Goal: Transaction & Acquisition: Purchase product/service

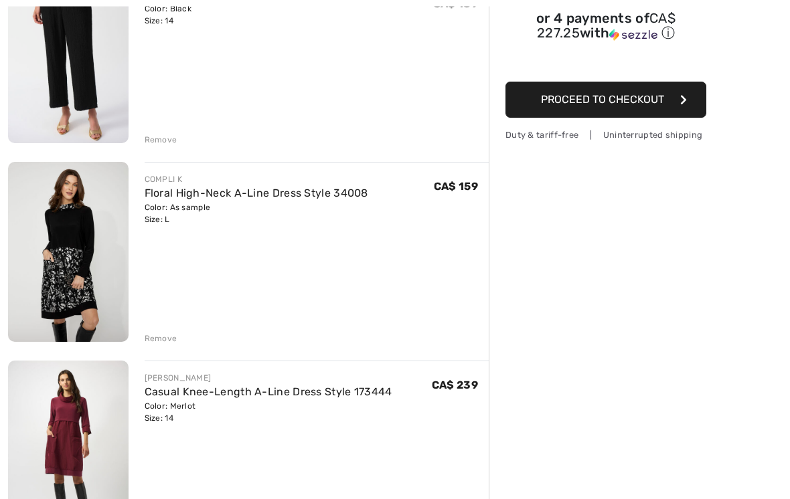
scroll to position [212, 0]
click at [156, 339] on div "Remove" at bounding box center [161, 339] width 33 height 12
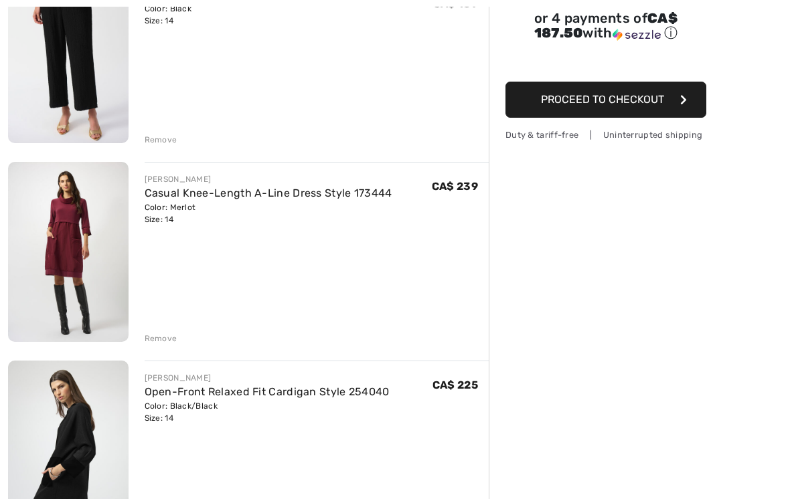
click at [157, 340] on div "Remove" at bounding box center [161, 339] width 33 height 12
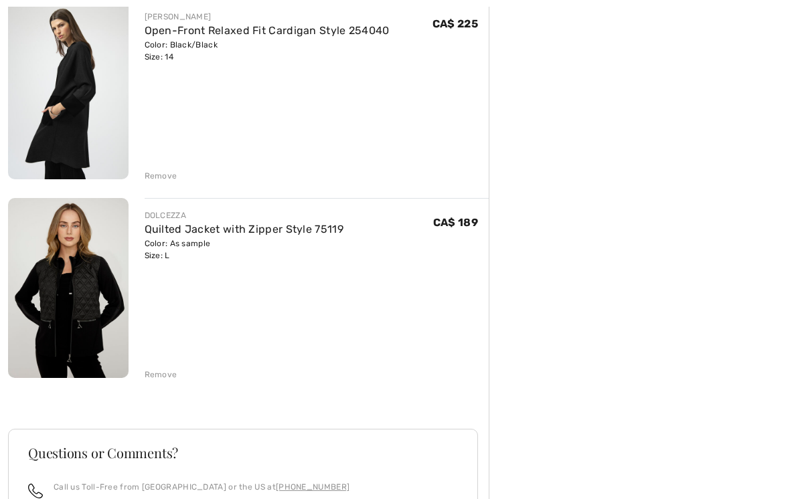
scroll to position [375, 0]
click at [160, 178] on div "Remove" at bounding box center [161, 176] width 33 height 12
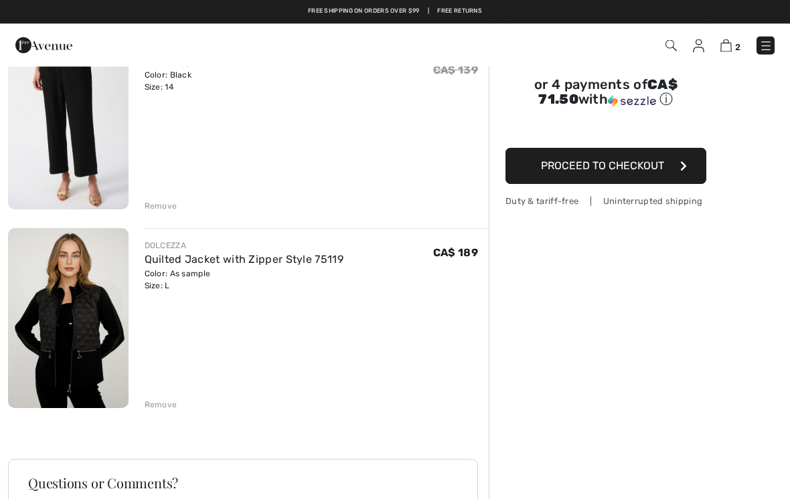
scroll to position [0, 0]
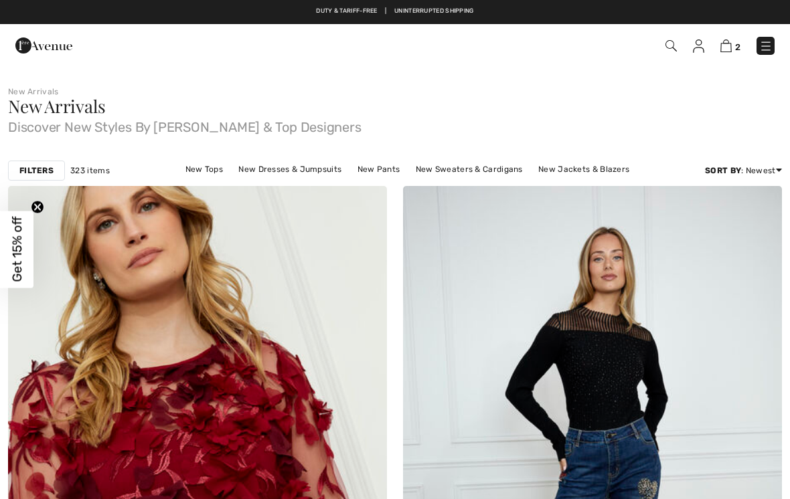
checkbox input "true"
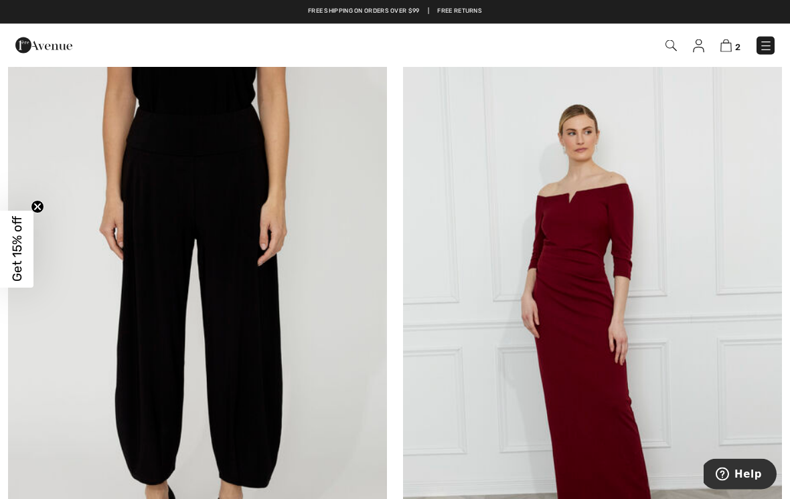
scroll to position [9260, 0]
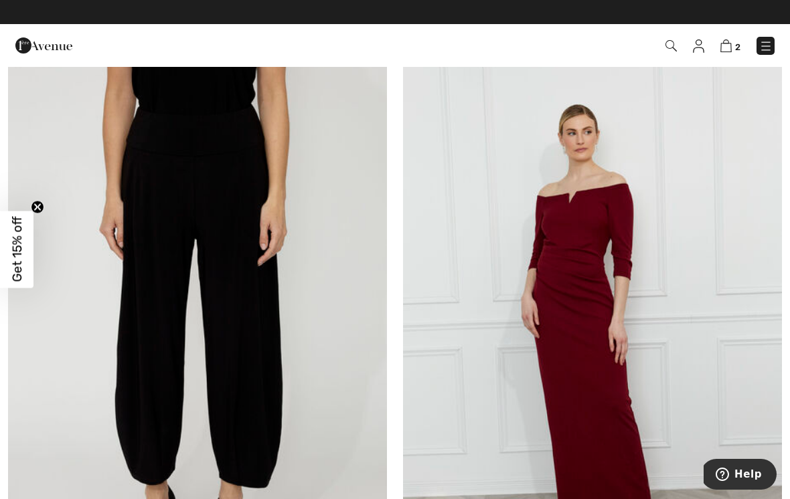
click at [764, 51] on img at bounding box center [765, 45] width 13 height 13
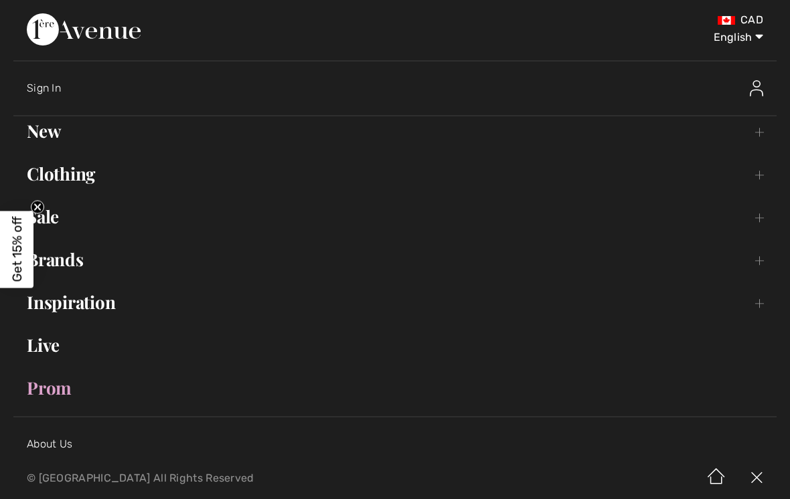
click at [762, 171] on link "Clothing Toggle submenu" at bounding box center [394, 173] width 763 height 29
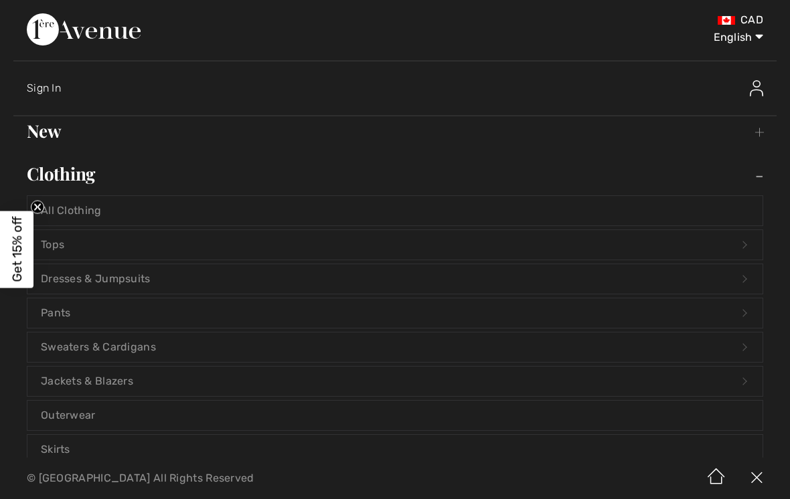
click at [85, 351] on link "Sweaters & Cardigans Open submenu" at bounding box center [394, 347] width 735 height 29
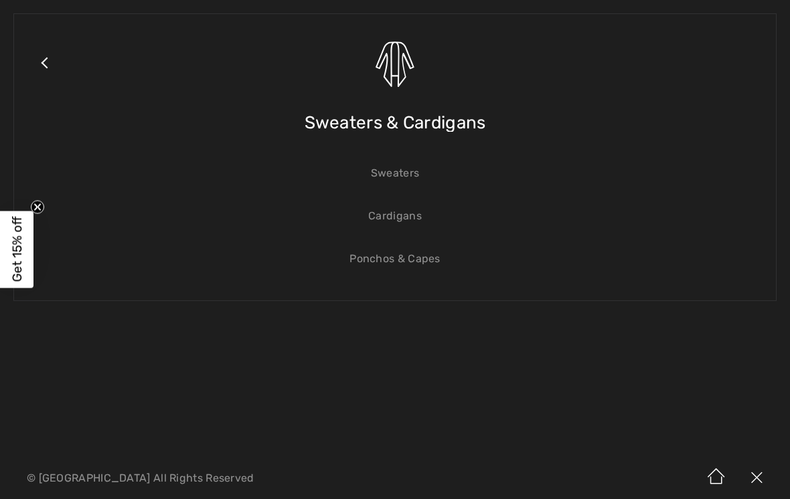
click at [442, 124] on span "Sweaters & Cardigans" at bounding box center [395, 123] width 181 height 48
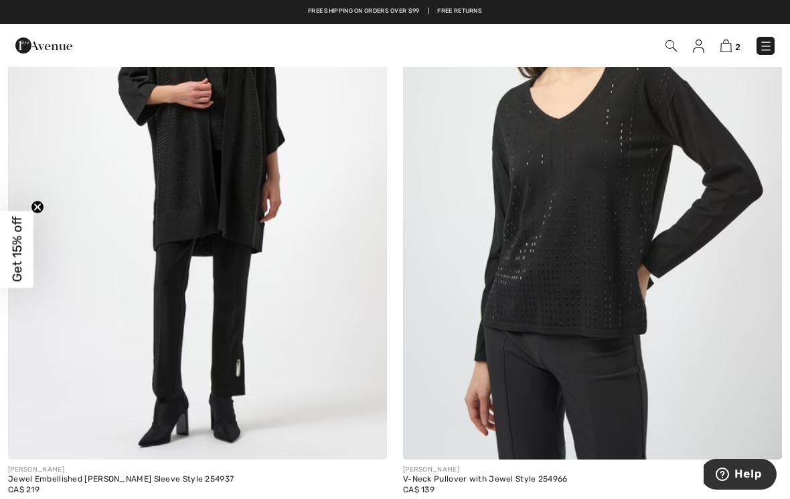
scroll to position [5462, 0]
click at [40, 499] on span at bounding box center [38, 506] width 11 height 11
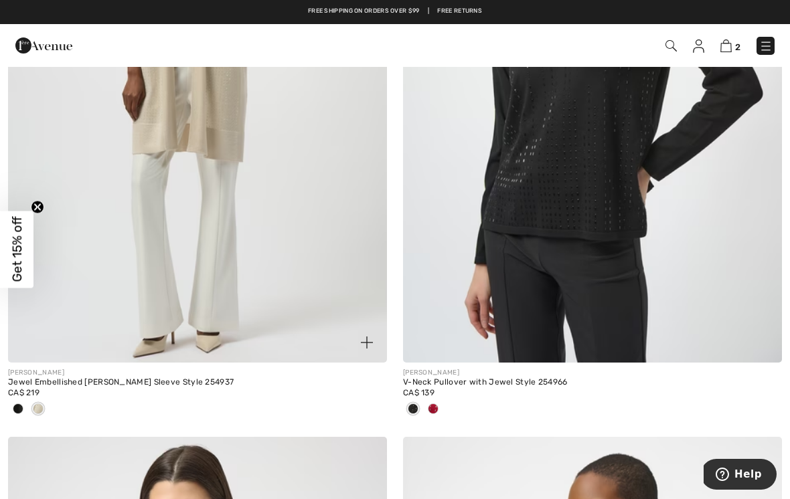
scroll to position [5557, 0]
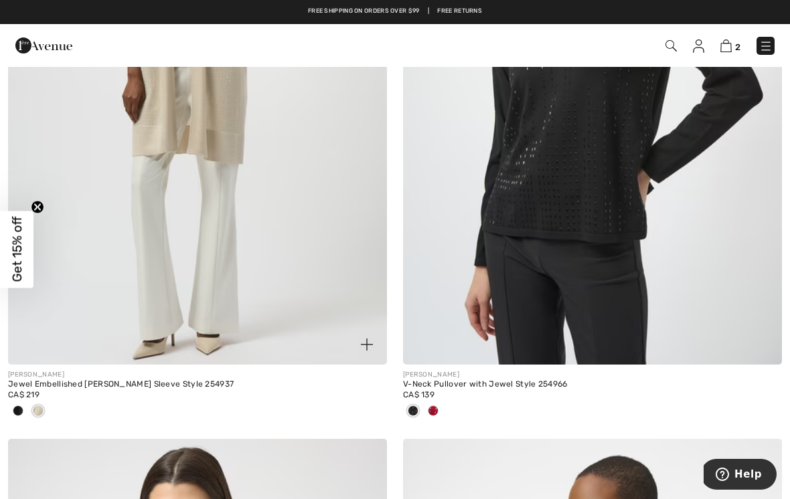
click at [20, 408] on span at bounding box center [18, 411] width 11 height 11
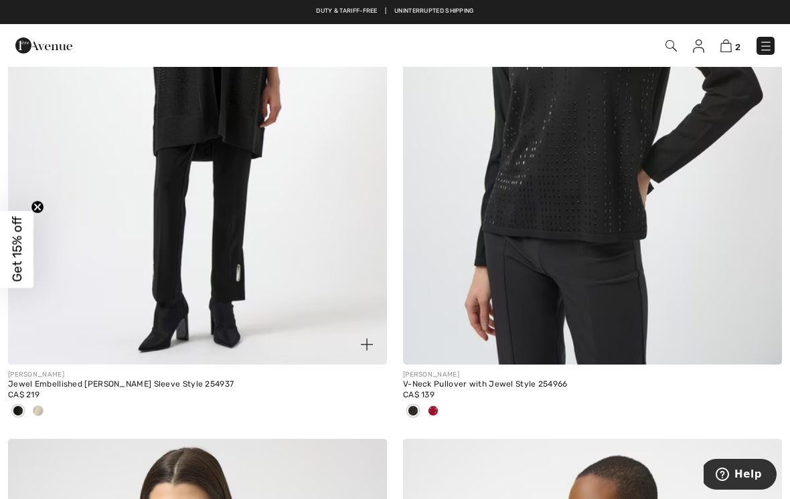
click at [117, 136] on img at bounding box center [197, 81] width 379 height 568
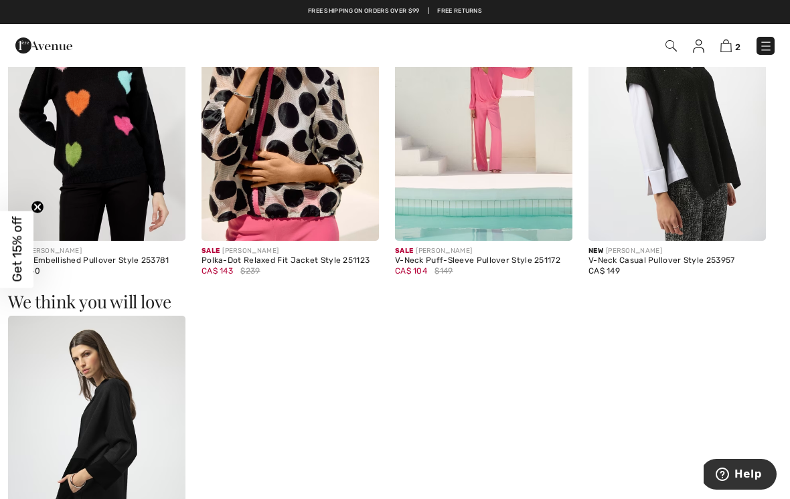
scroll to position [854, 0]
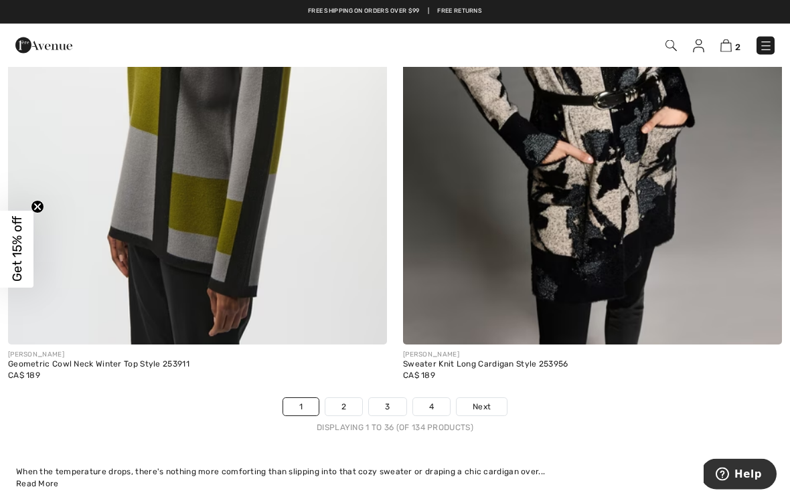
scroll to position [11479, 0]
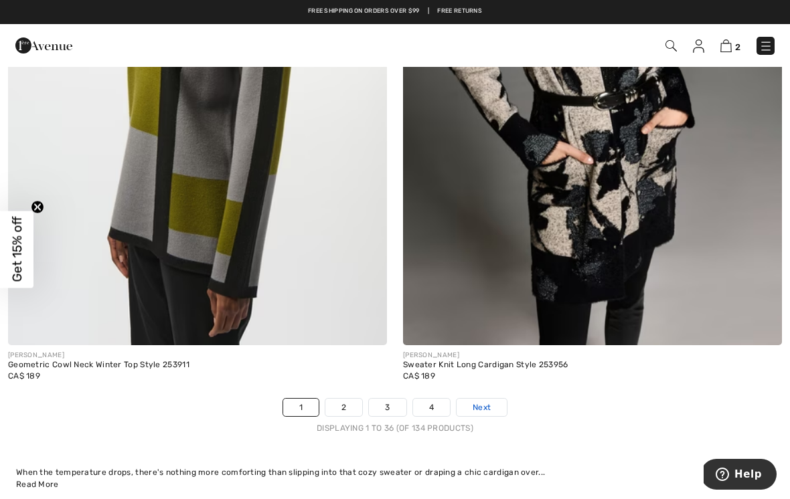
click at [482, 402] on span "Next" at bounding box center [482, 408] width 18 height 12
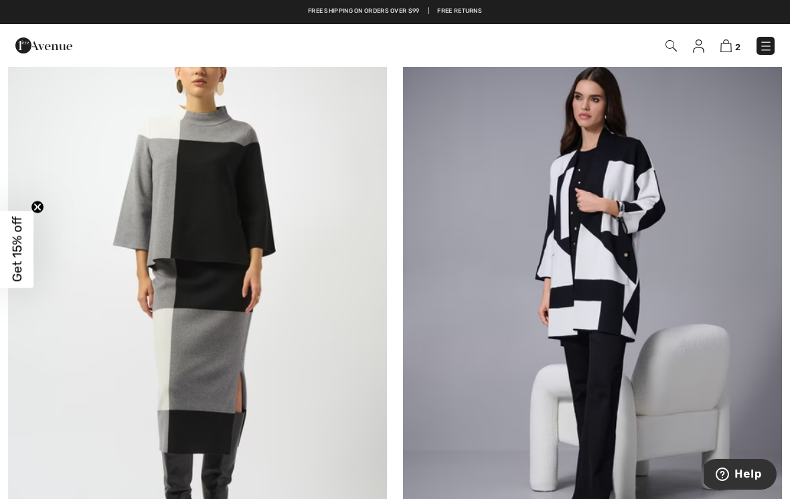
scroll to position [2689, 0]
click at [633, 266] on img at bounding box center [592, 297] width 379 height 568
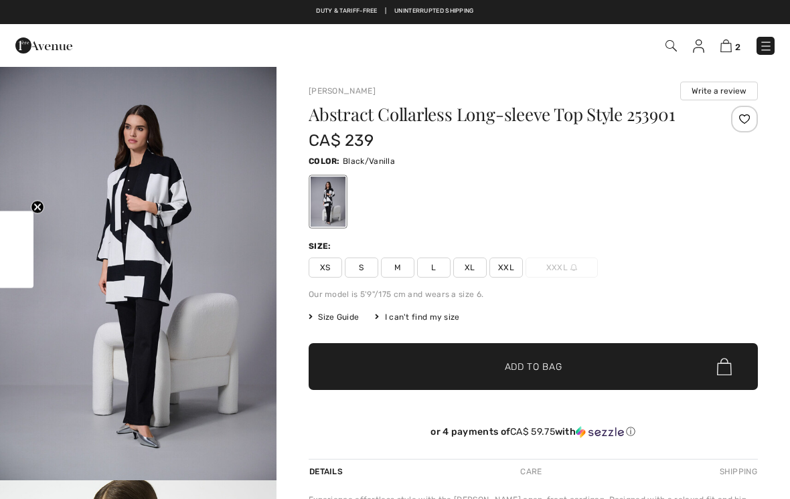
checkbox input "true"
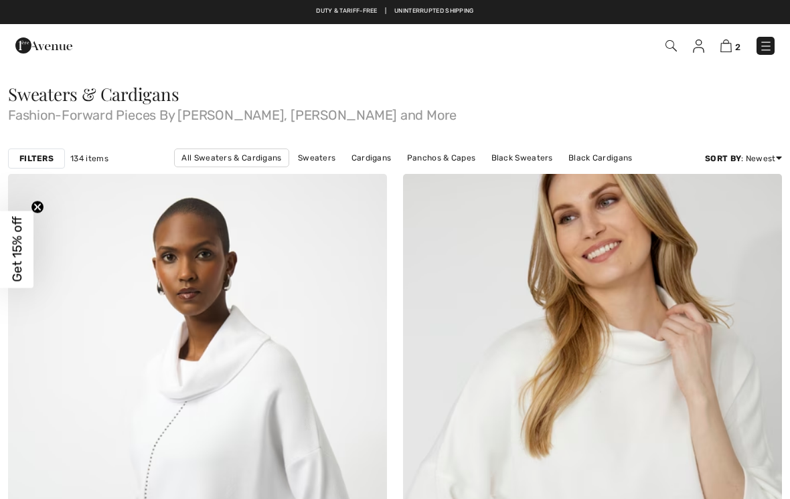
checkbox input "true"
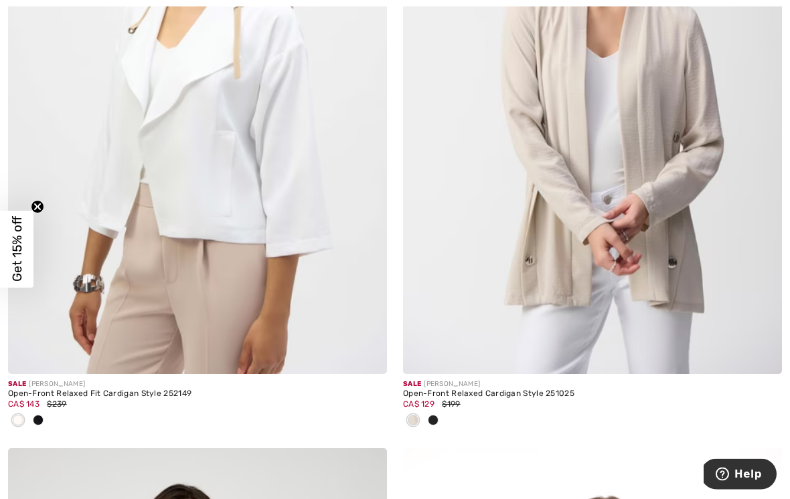
scroll to position [9493, 0]
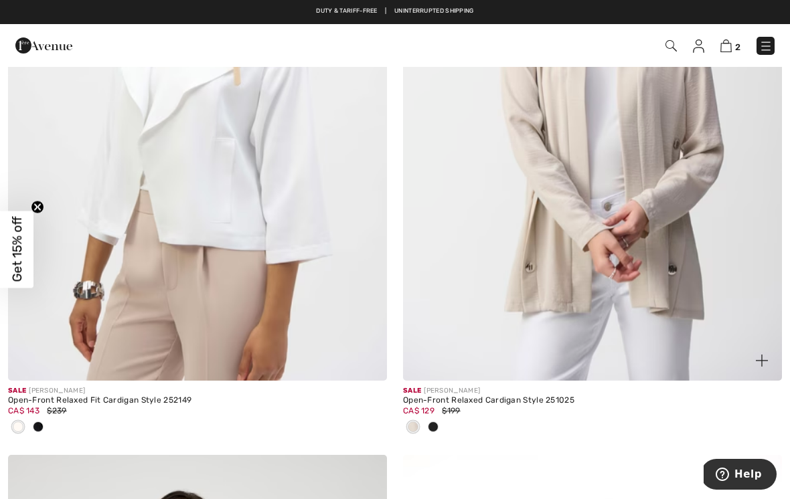
click at [435, 422] on span at bounding box center [433, 427] width 11 height 11
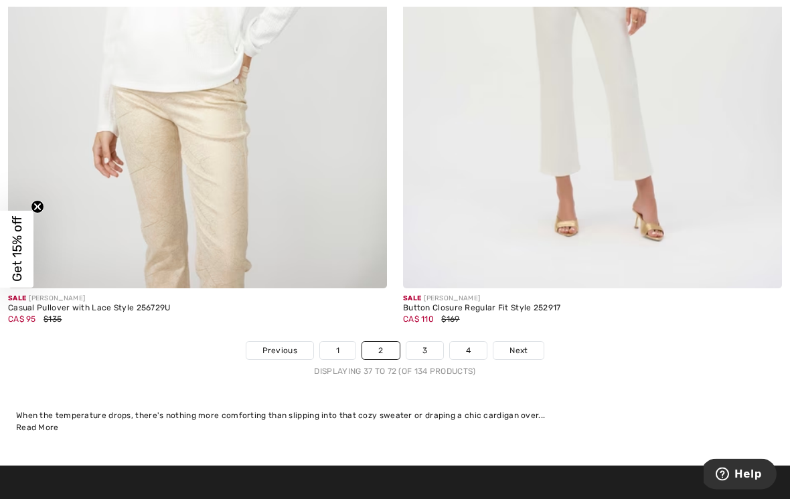
scroll to position [11492, 0]
click at [521, 345] on span "Next" at bounding box center [518, 351] width 18 height 12
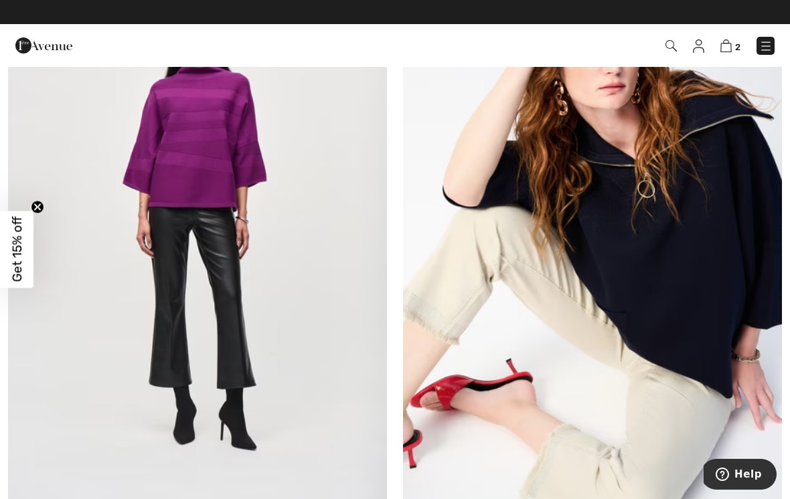
scroll to position [8051, 0]
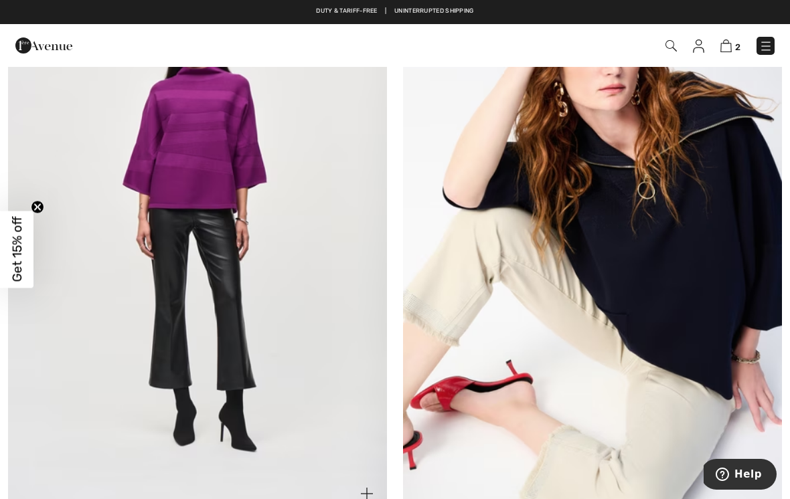
click at [171, 173] on img at bounding box center [197, 230] width 379 height 568
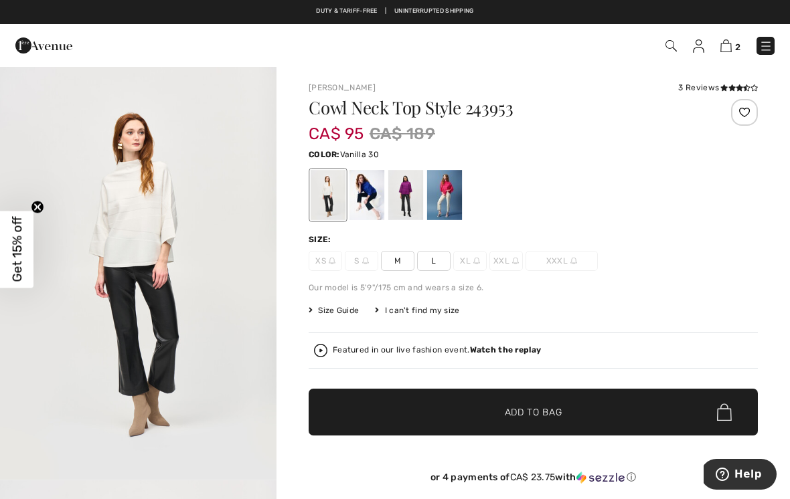
click at [411, 191] on div at bounding box center [405, 195] width 35 height 50
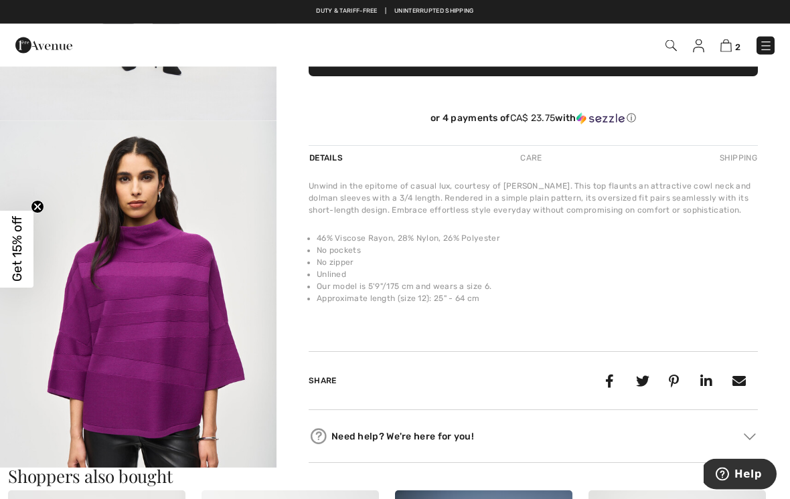
scroll to position [359, 0]
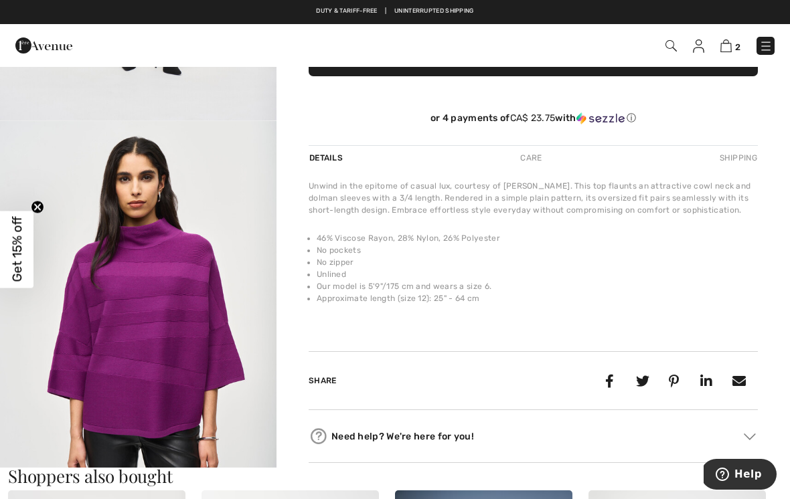
click at [114, 361] on img "2 / 9" at bounding box center [138, 328] width 276 height 414
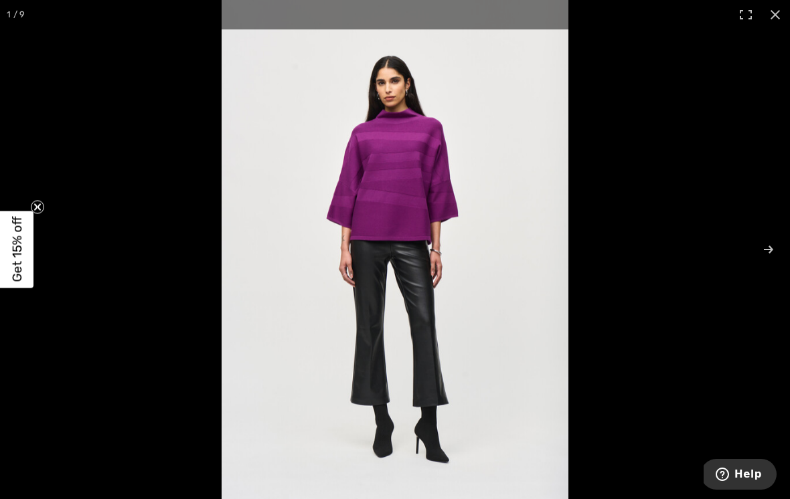
scroll to position [380, 0]
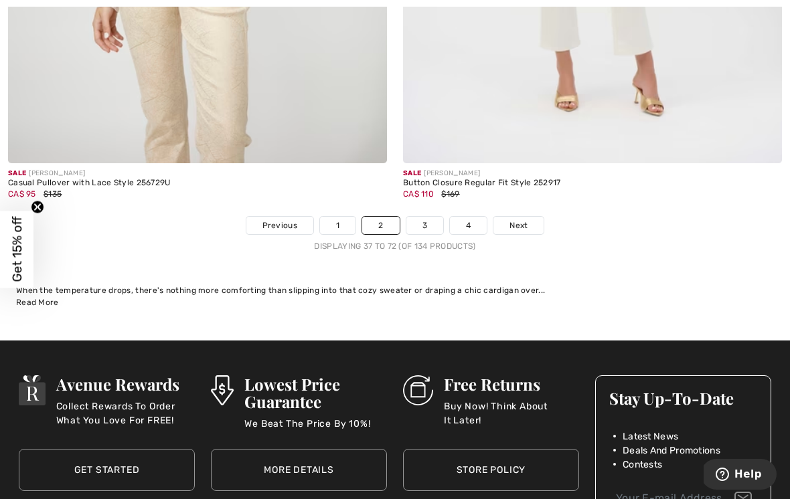
scroll to position [11652, 0]
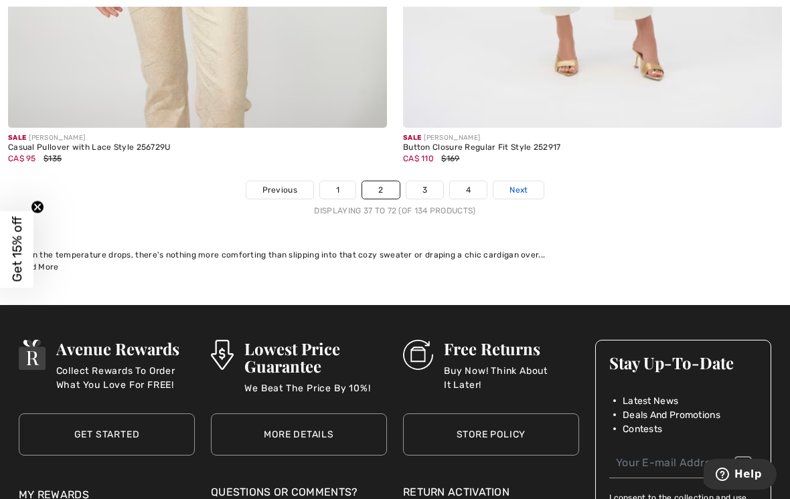
click at [525, 184] on span "Next" at bounding box center [518, 190] width 18 height 12
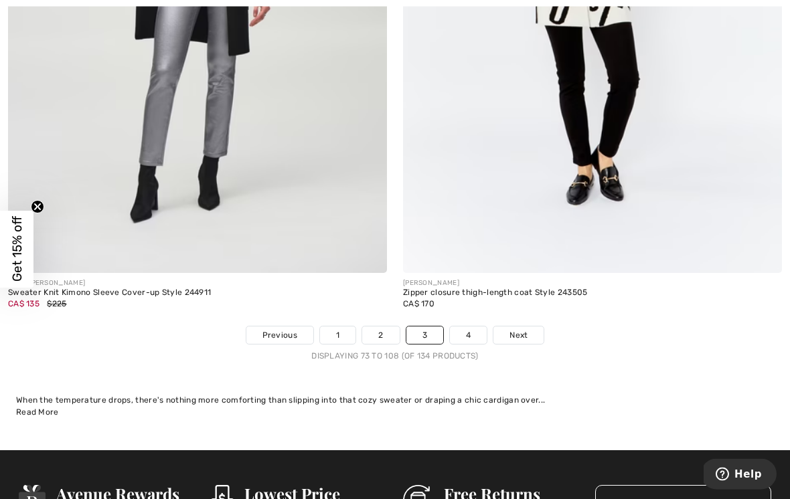
scroll to position [11441, 0]
click at [523, 329] on span "Next" at bounding box center [518, 335] width 18 height 12
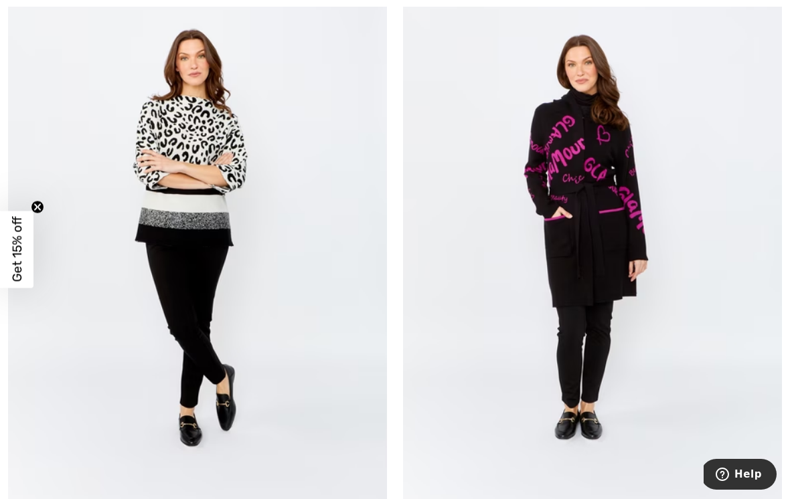
scroll to position [859, 0]
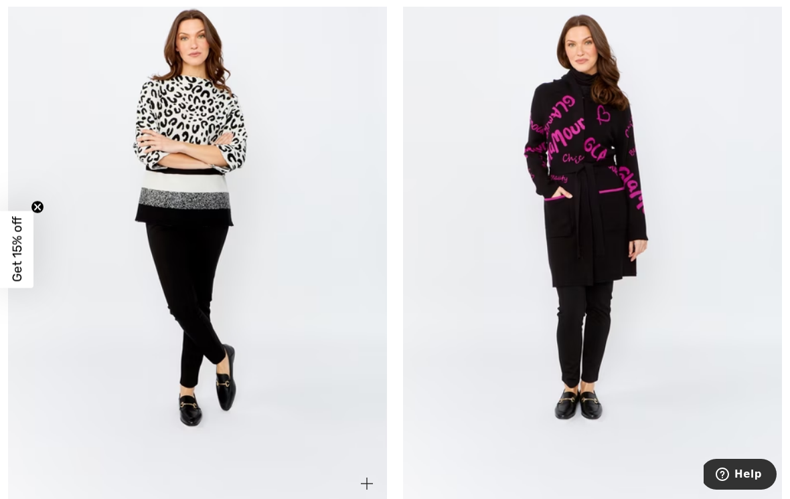
click at [177, 225] on img at bounding box center [197, 220] width 379 height 568
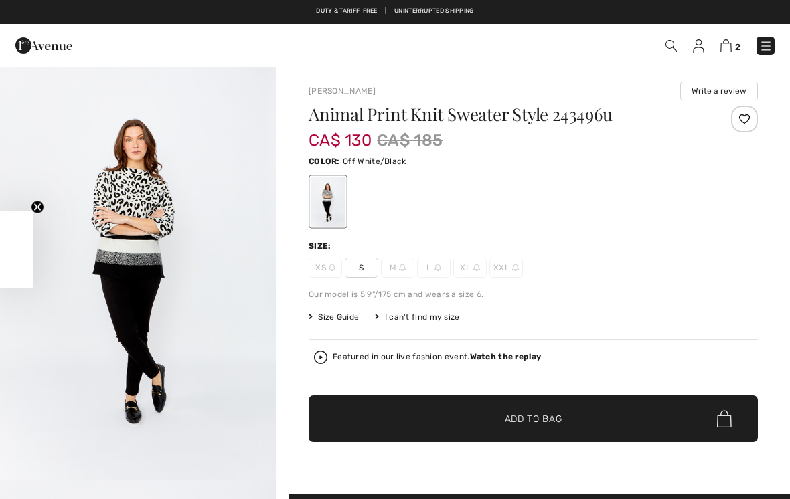
checkbox input "true"
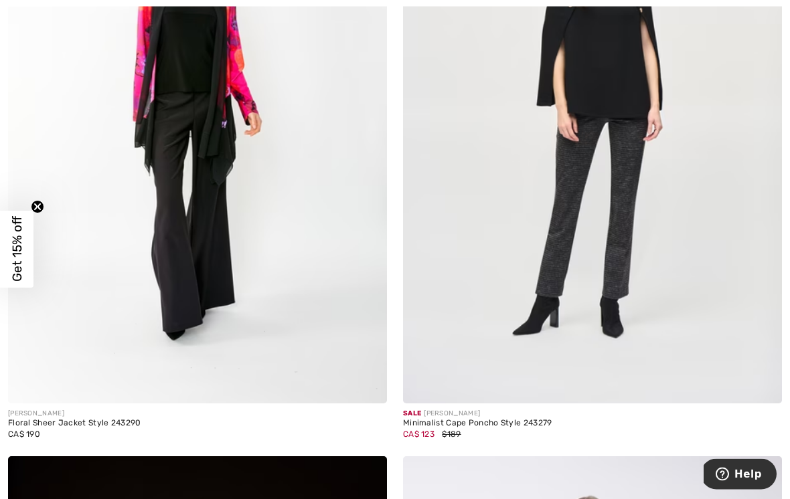
scroll to position [2224, 0]
click at [675, 230] on img at bounding box center [592, 119] width 379 height 568
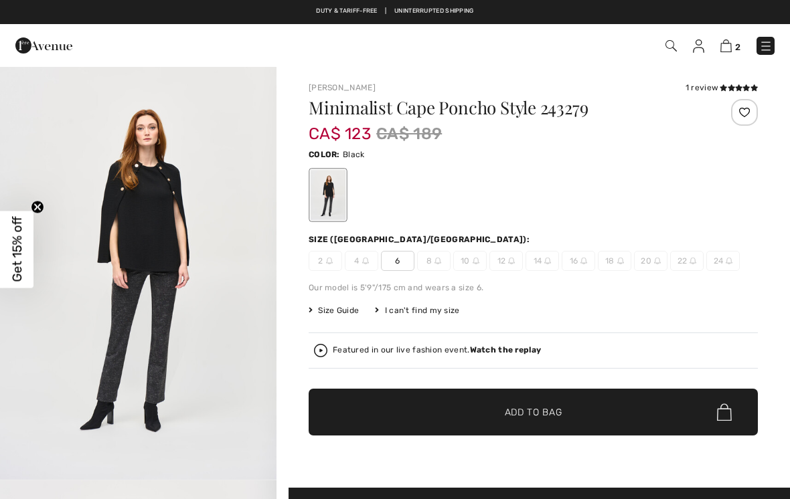
checkbox input "true"
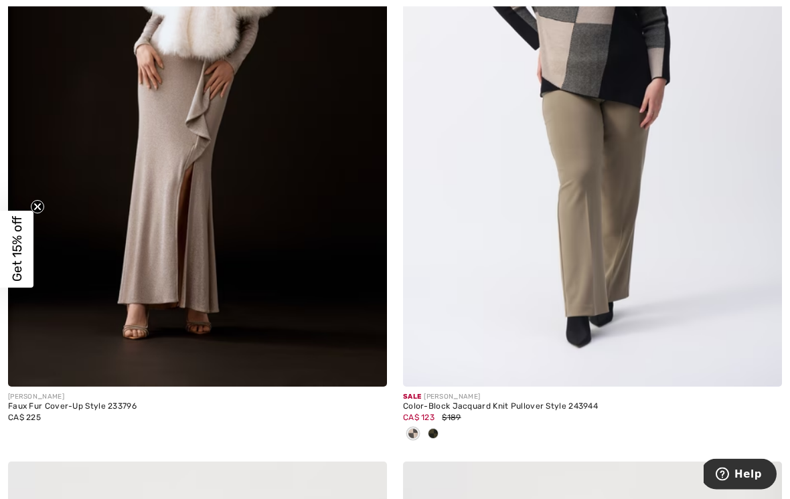
scroll to position [2861, 0]
click at [686, 266] on img at bounding box center [592, 103] width 379 height 568
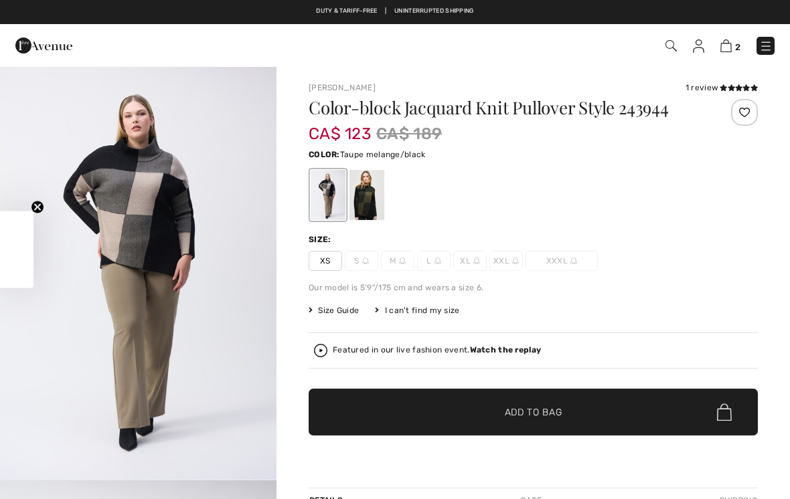
checkbox input "true"
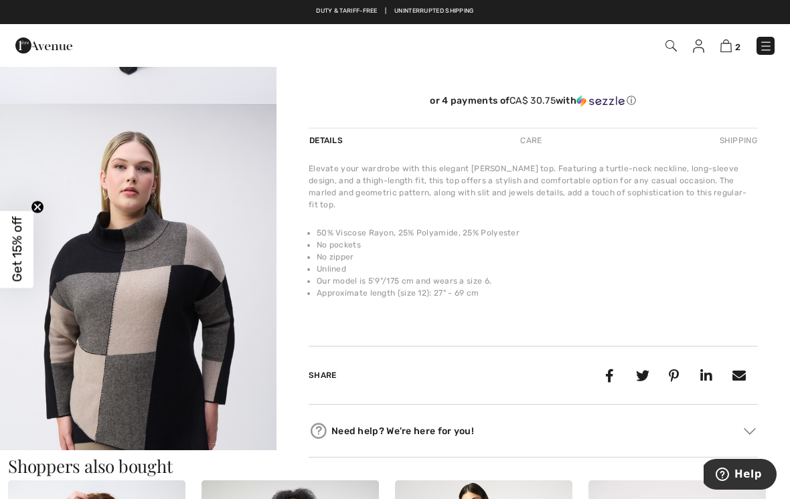
scroll to position [372, 0]
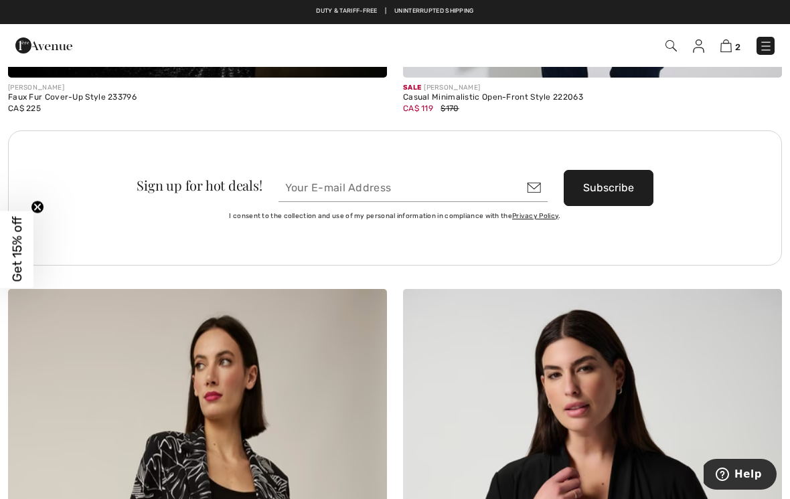
scroll to position [7746, 0]
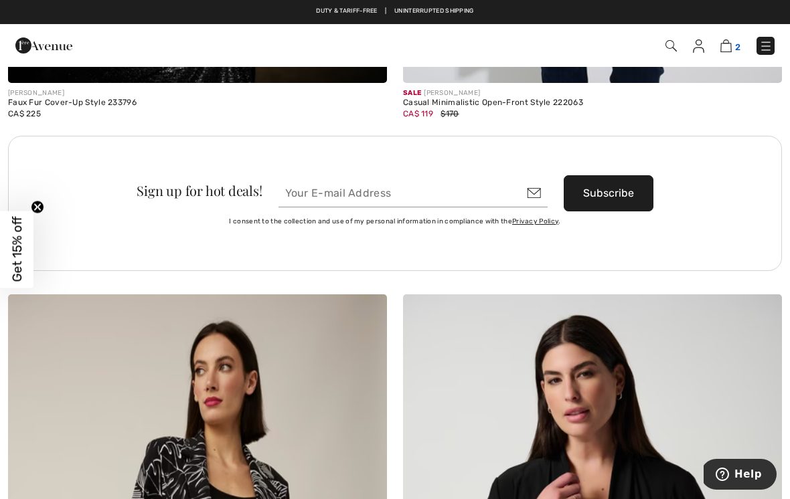
click at [726, 45] on img at bounding box center [725, 45] width 11 height 13
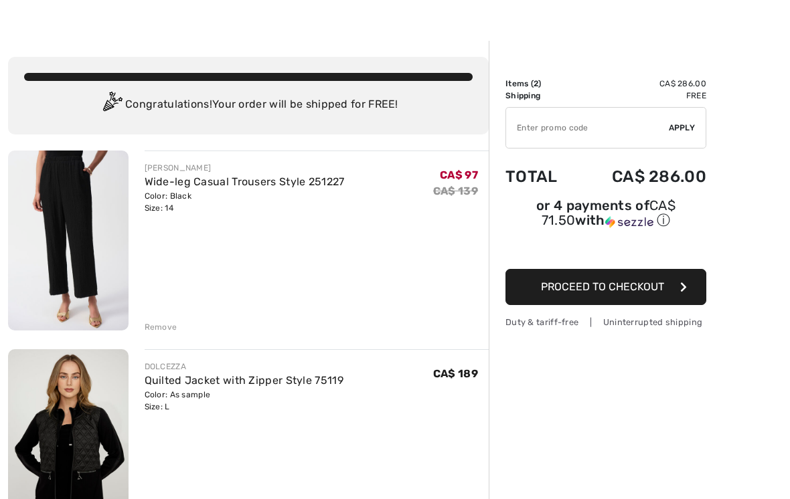
scroll to position [36, 0]
